Goal: Information Seeking & Learning: Compare options

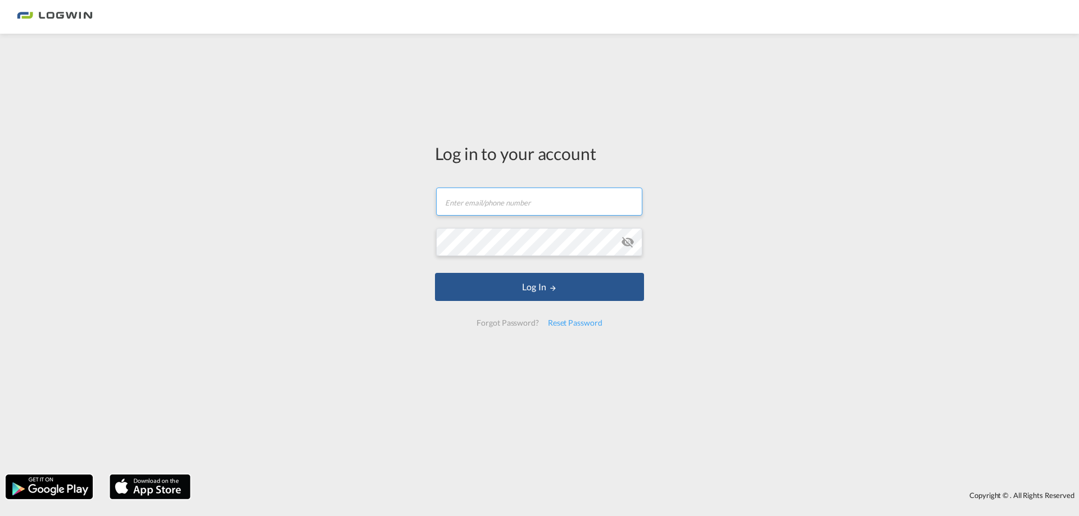
click at [480, 203] on input "text" at bounding box center [539, 202] width 206 height 28
type input "maria.perera@logwin-logistics.com"
click at [435, 273] on button "Log In" at bounding box center [539, 287] width 209 height 28
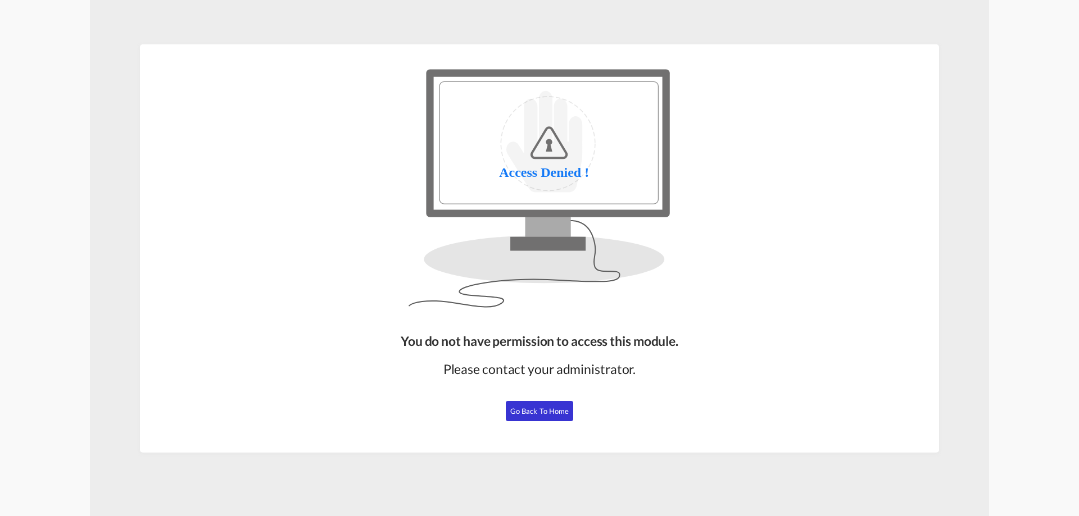
click at [521, 407] on span "Go Back to Home" at bounding box center [539, 411] width 59 height 9
